Goal: Task Accomplishment & Management: Use online tool/utility

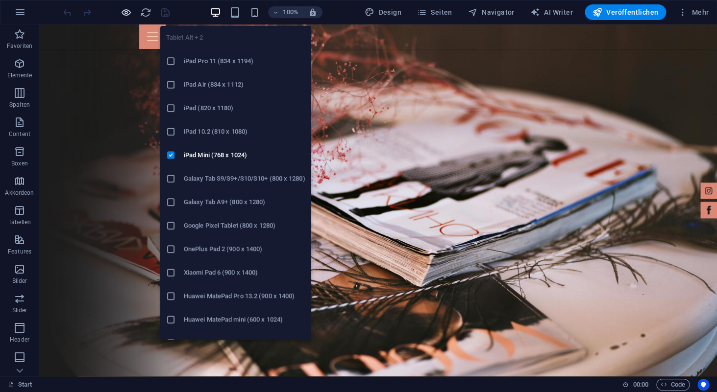
scroll to position [1135, 0]
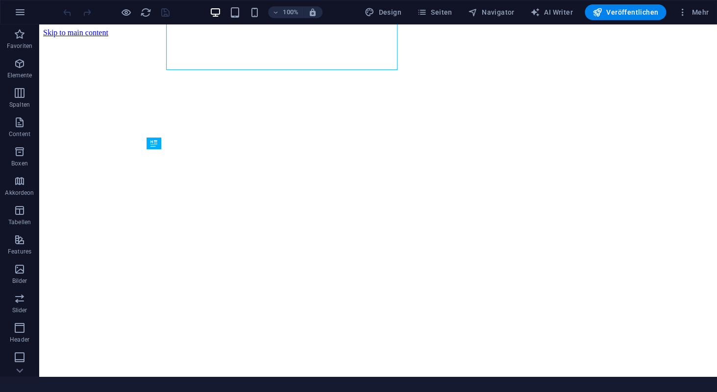
scroll to position [266, 0]
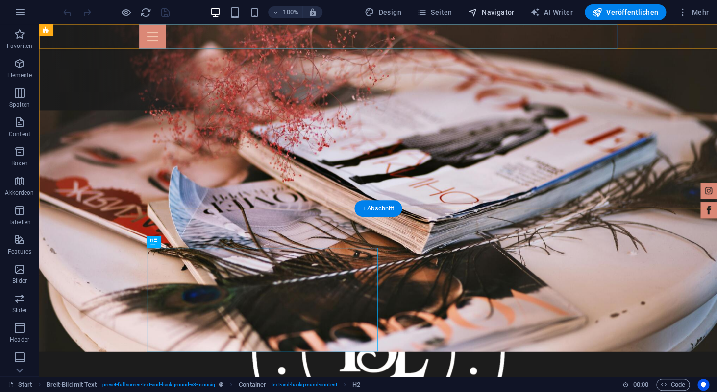
click at [498, 7] on button "Navigator" at bounding box center [491, 12] width 54 height 16
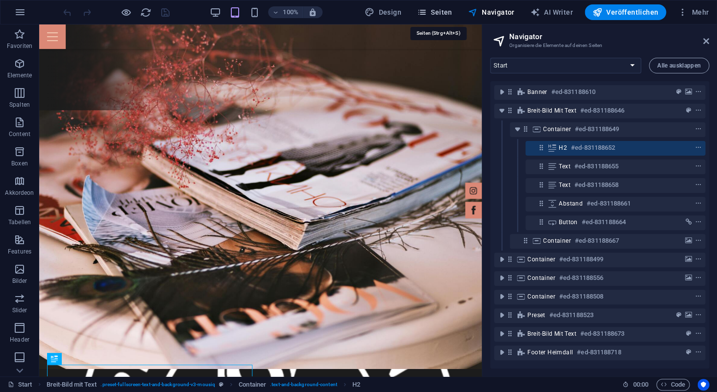
click at [433, 12] on span "Seiten" at bounding box center [434, 12] width 35 height 10
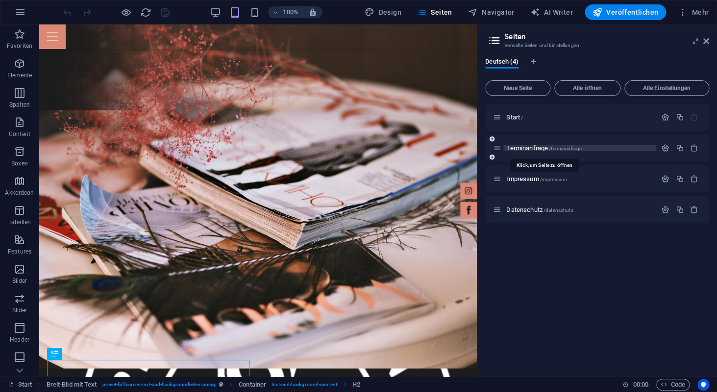
click at [535, 148] on span "Terminanfrage /terminanfrage" at bounding box center [543, 147] width 75 height 7
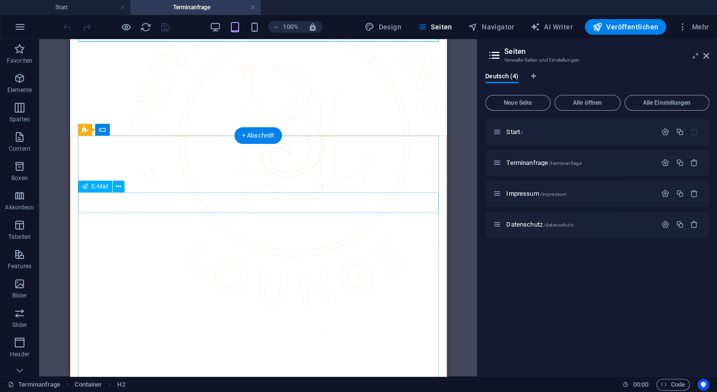
scroll to position [580, 0]
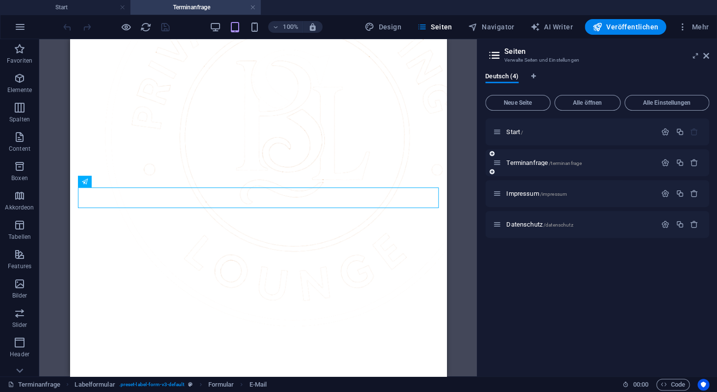
click at [524, 160] on div "Terminanfrage /terminanfrage" at bounding box center [574, 162] width 163 height 11
click at [524, 165] on span "Terminanfrage /terminanfrage" at bounding box center [543, 162] width 75 height 7
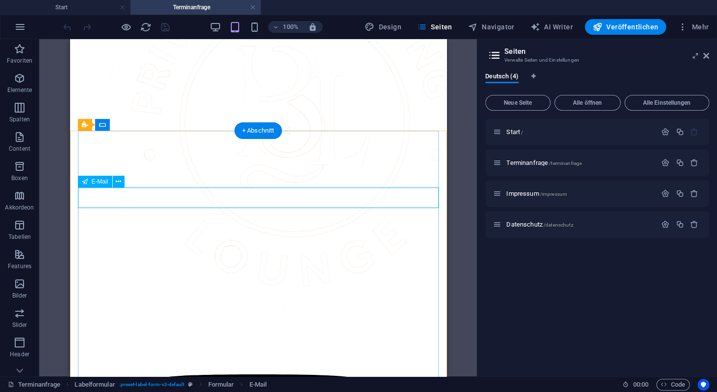
scroll to position [599, 0]
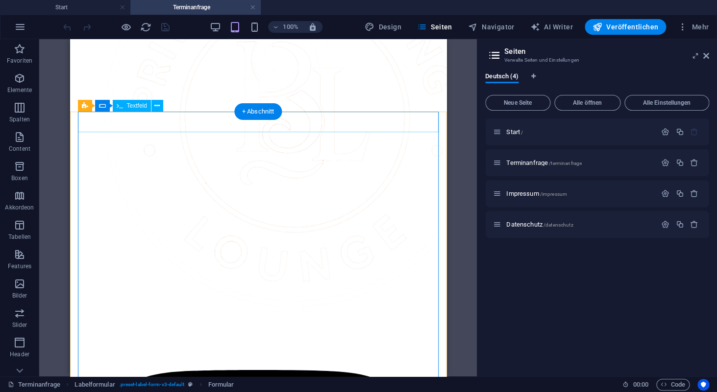
click at [98, 104] on div "Formular" at bounding box center [116, 106] width 42 height 12
click at [122, 109] on span "Formular" at bounding box center [122, 106] width 24 height 6
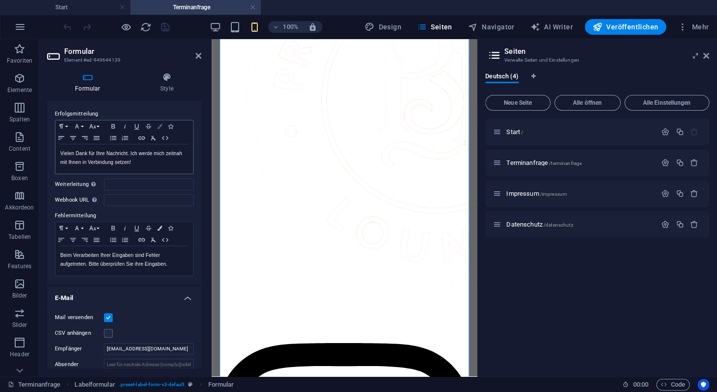
scroll to position [0, 0]
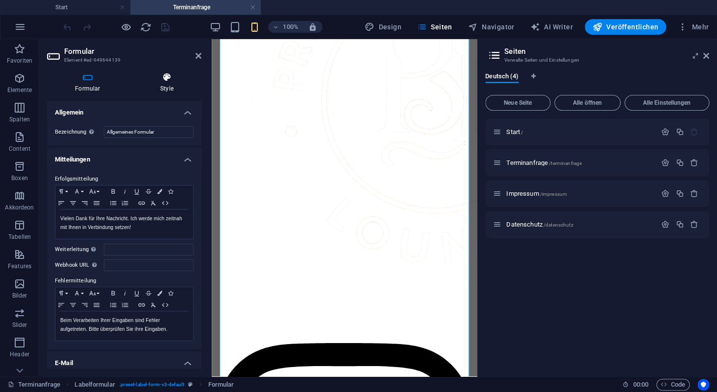
click at [163, 81] on icon at bounding box center [166, 77] width 69 height 10
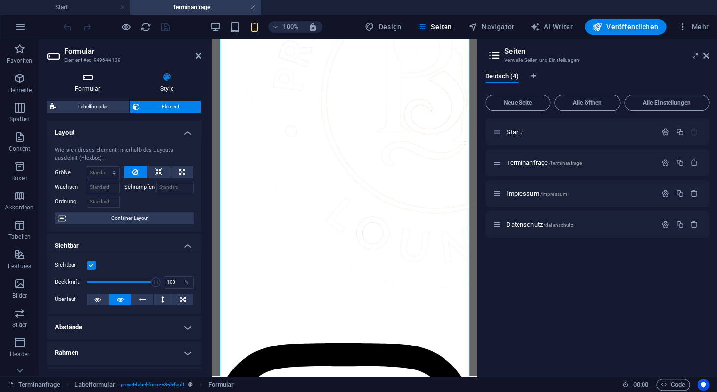
click at [85, 81] on icon at bounding box center [87, 77] width 81 height 10
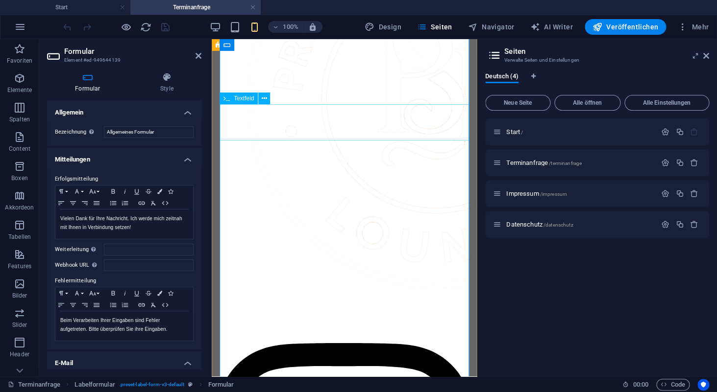
click at [251, 97] on span "Textfeld" at bounding box center [244, 99] width 20 height 6
click at [499, 28] on span "Navigator" at bounding box center [491, 27] width 47 height 10
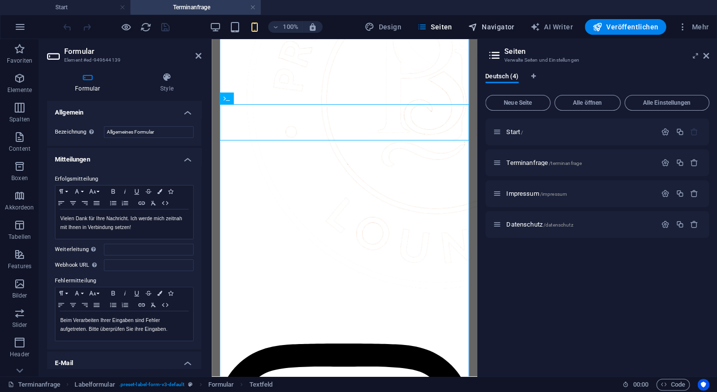
select select "15986862-de"
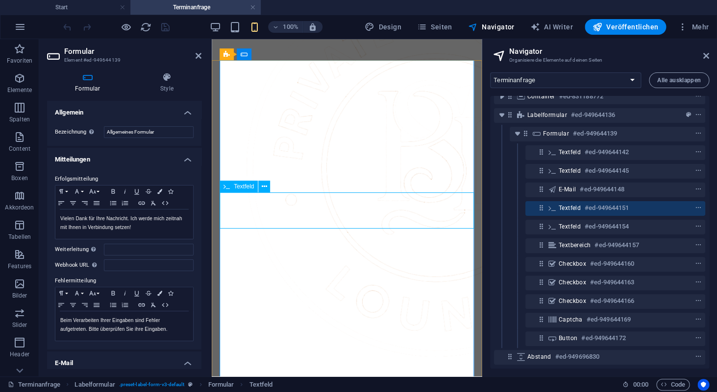
scroll to position [532, 0]
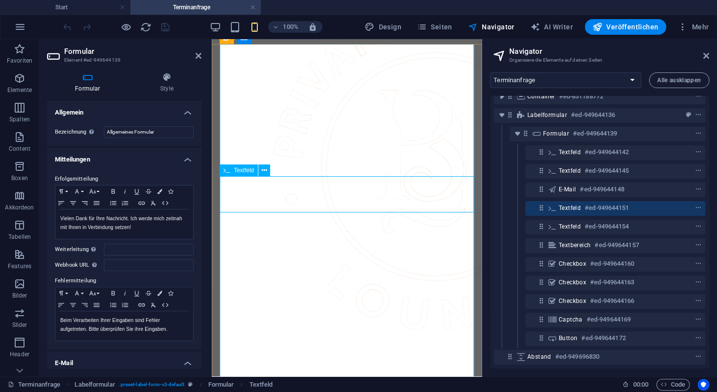
click at [697, 208] on icon "context-menu" at bounding box center [698, 208] width 7 height 7
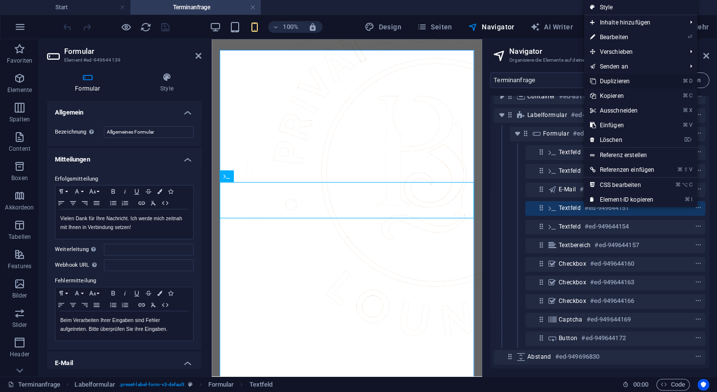
click at [623, 80] on link "⌘ D Duplizieren" at bounding box center [621, 81] width 76 height 15
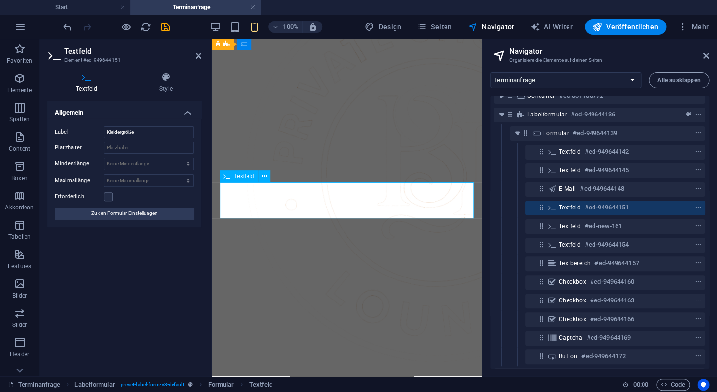
click at [147, 136] on input "Kleidergröße" at bounding box center [149, 132] width 90 height 12
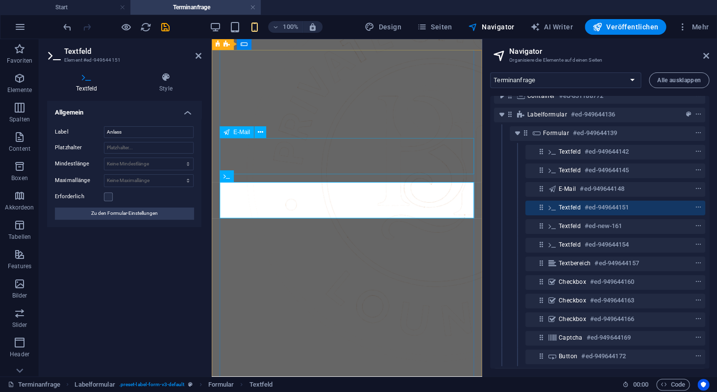
type input "Anlass"
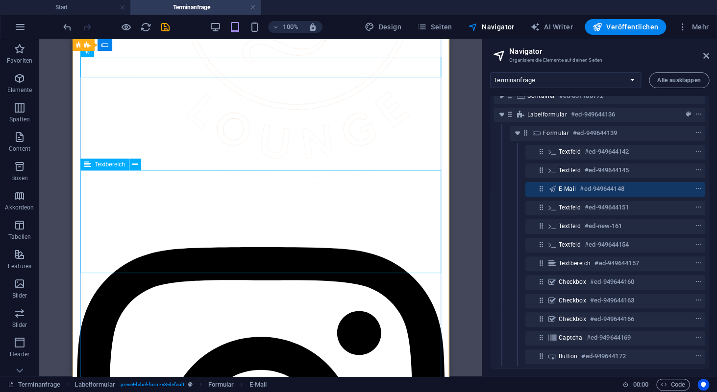
scroll to position [748, 0]
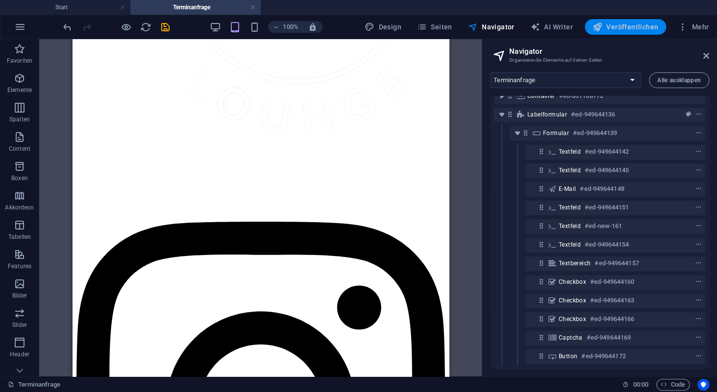
click at [629, 30] on span "Veröffentlichen" at bounding box center [625, 27] width 66 height 10
checkbox input "false"
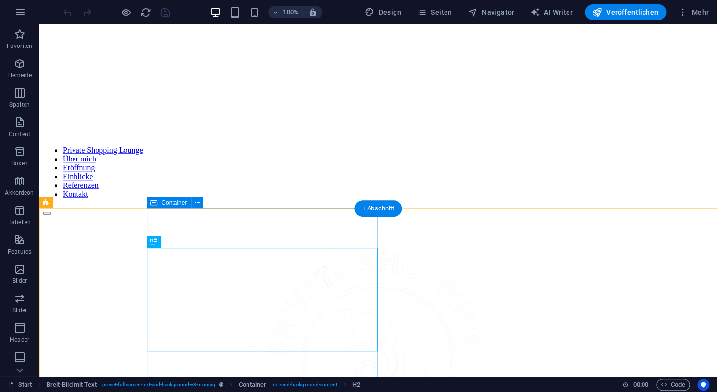
scroll to position [266, 0]
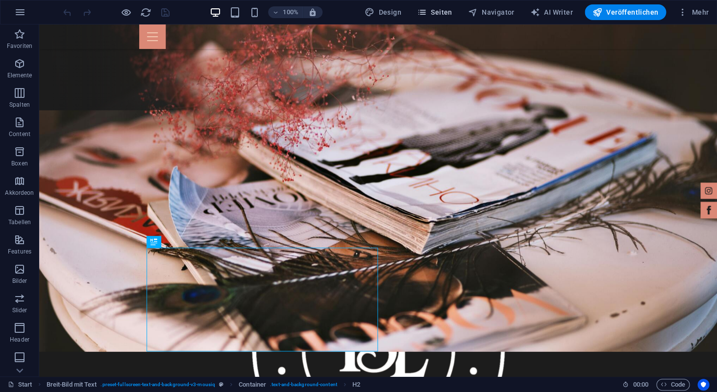
click at [442, 12] on span "Seiten" at bounding box center [434, 12] width 35 height 10
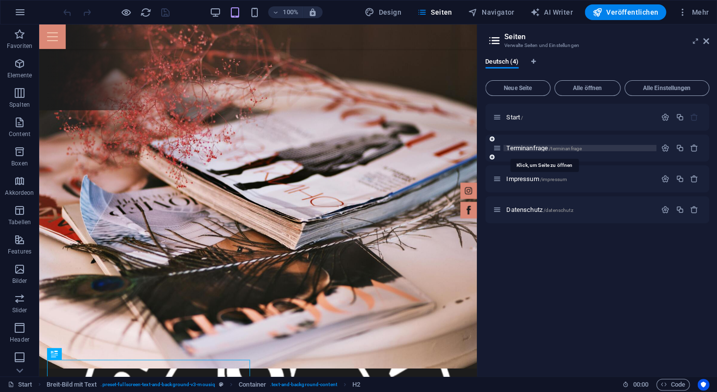
click at [520, 148] on span "Terminanfrage /terminanfrage" at bounding box center [543, 147] width 75 height 7
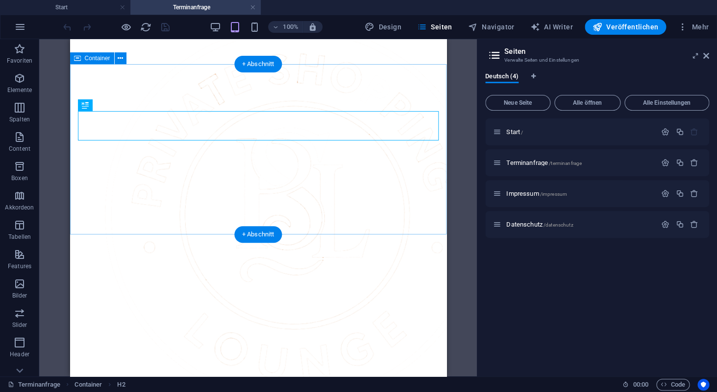
scroll to position [574, 0]
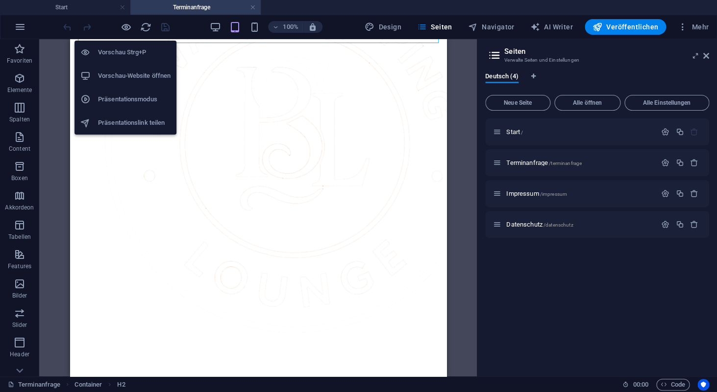
click at [134, 76] on h6 "Vorschau-Website öffnen" at bounding box center [134, 76] width 72 height 12
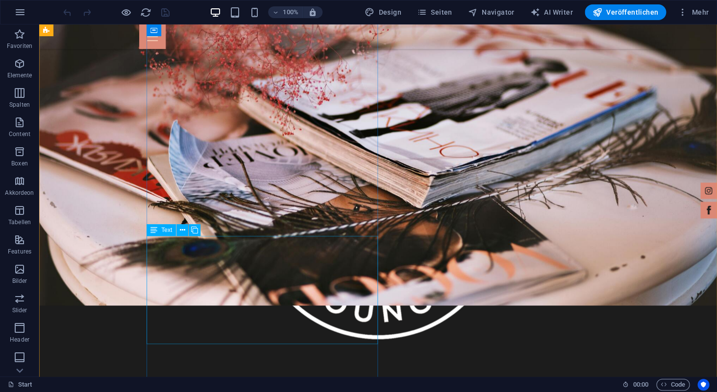
scroll to position [372, 0]
